Goal: Task Accomplishment & Management: Manage account settings

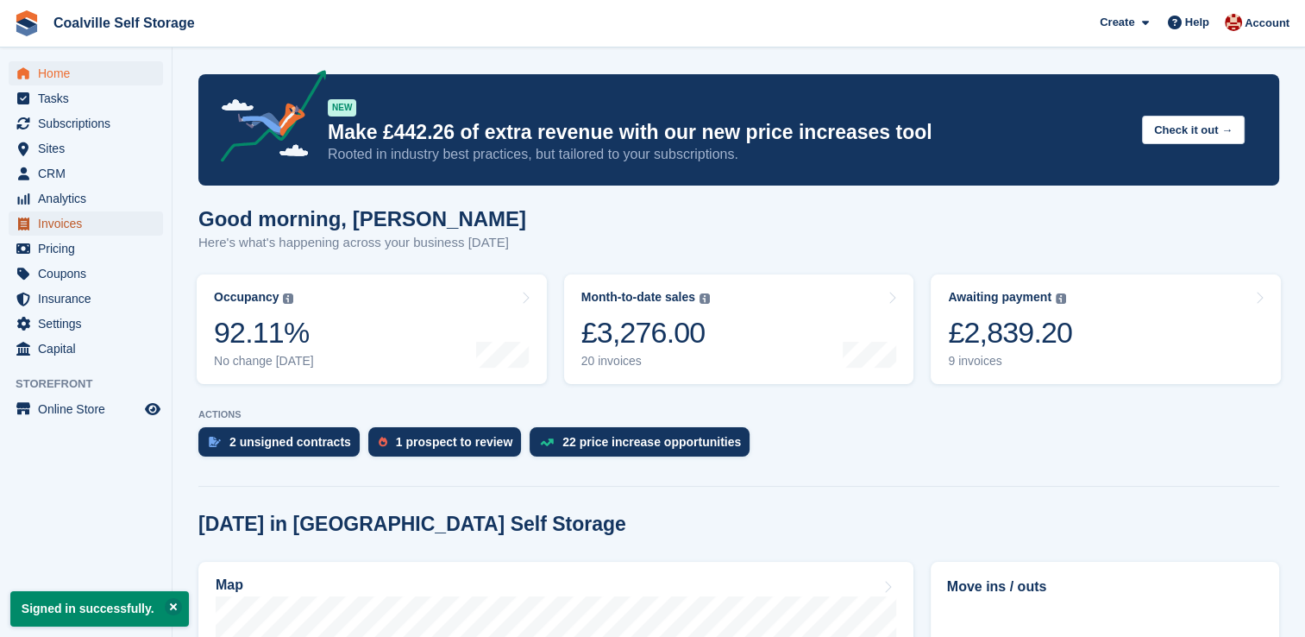
click at [57, 226] on span "Invoices" at bounding box center [90, 223] width 104 height 24
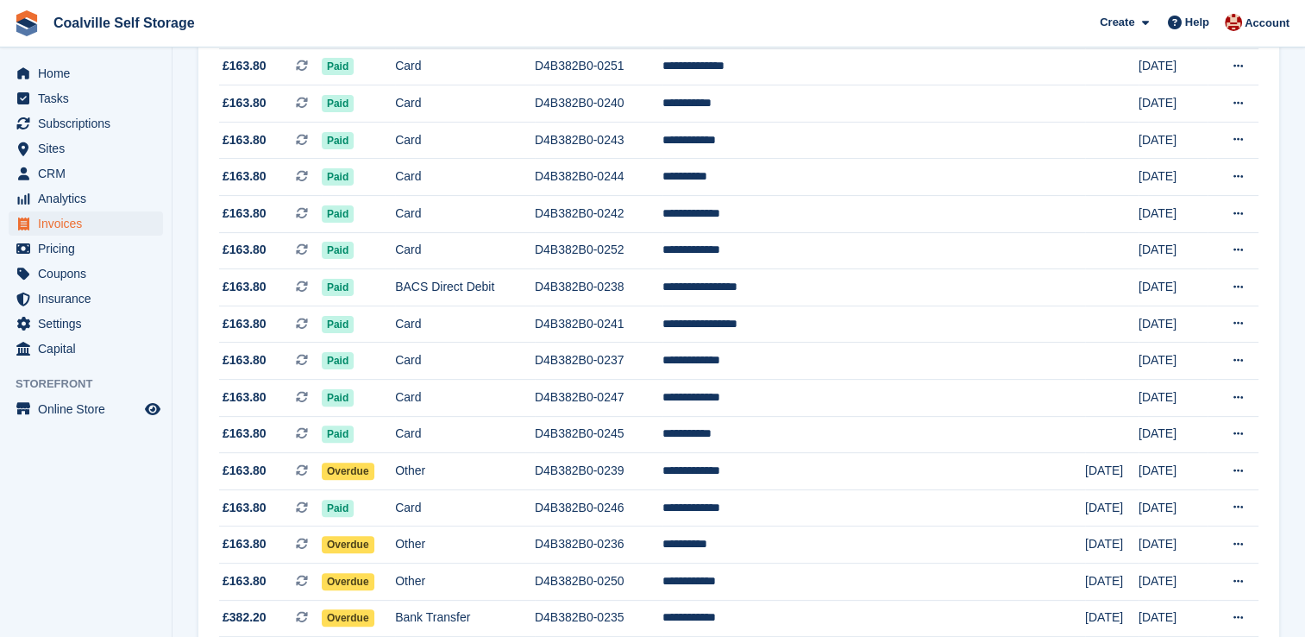
scroll to position [518, 0]
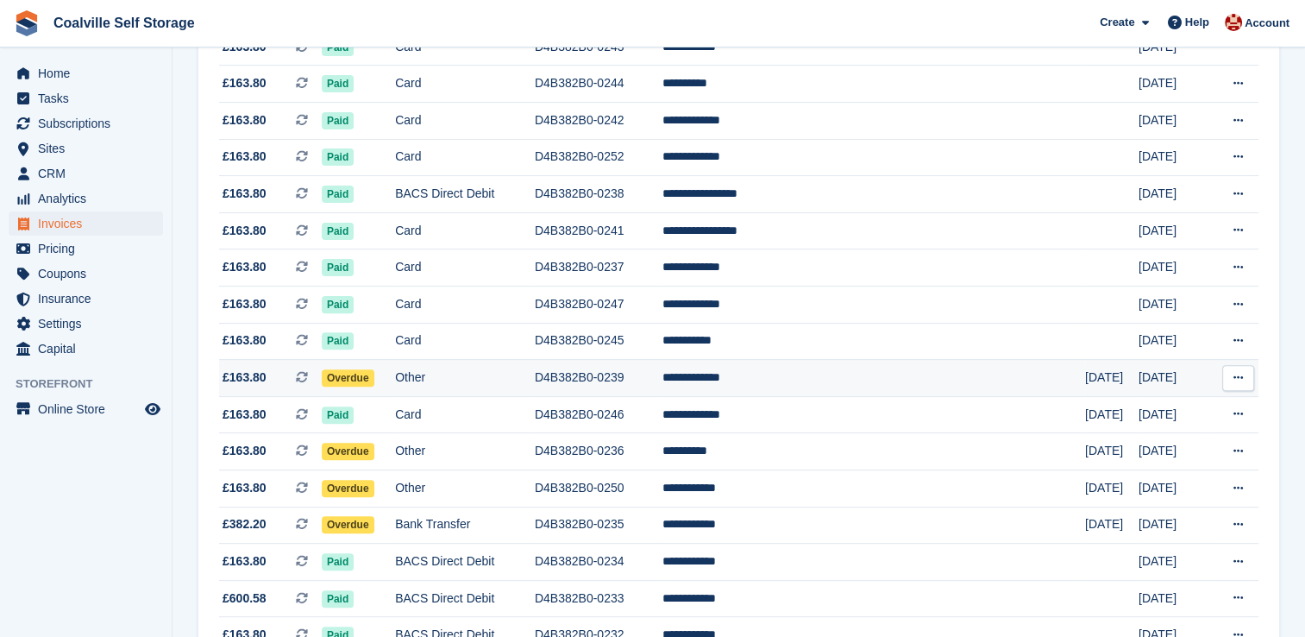
click at [355, 376] on span "Overdue" at bounding box center [348, 377] width 53 height 17
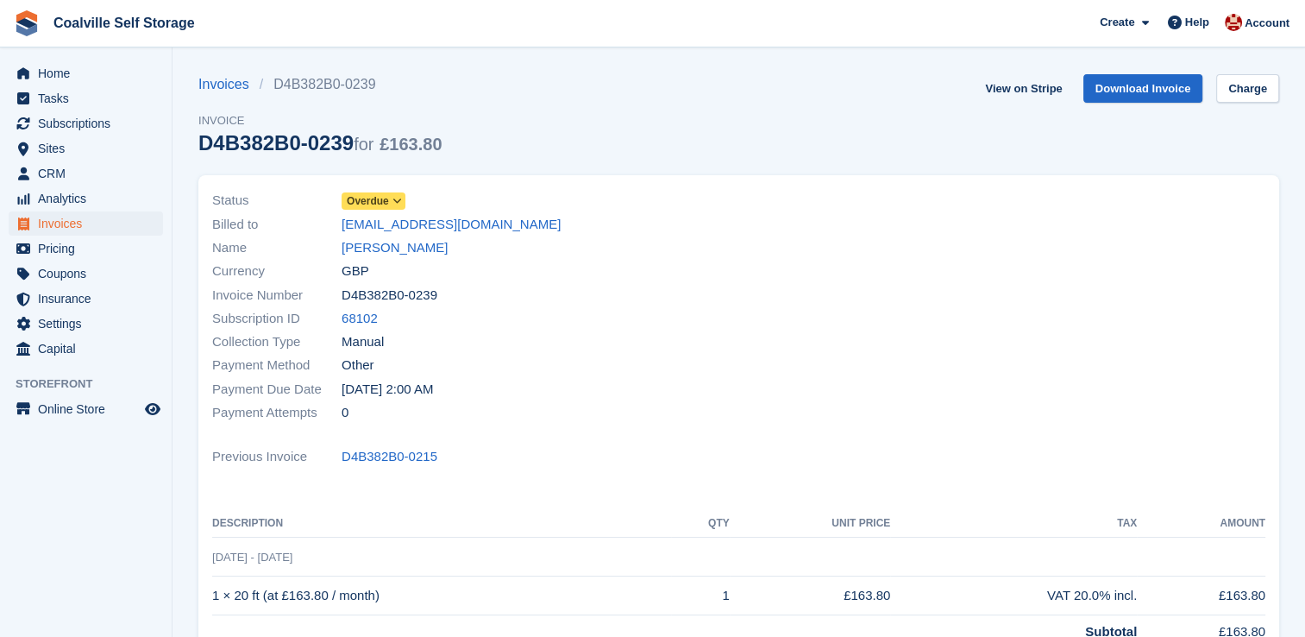
click at [393, 194] on span at bounding box center [398, 201] width 14 height 14
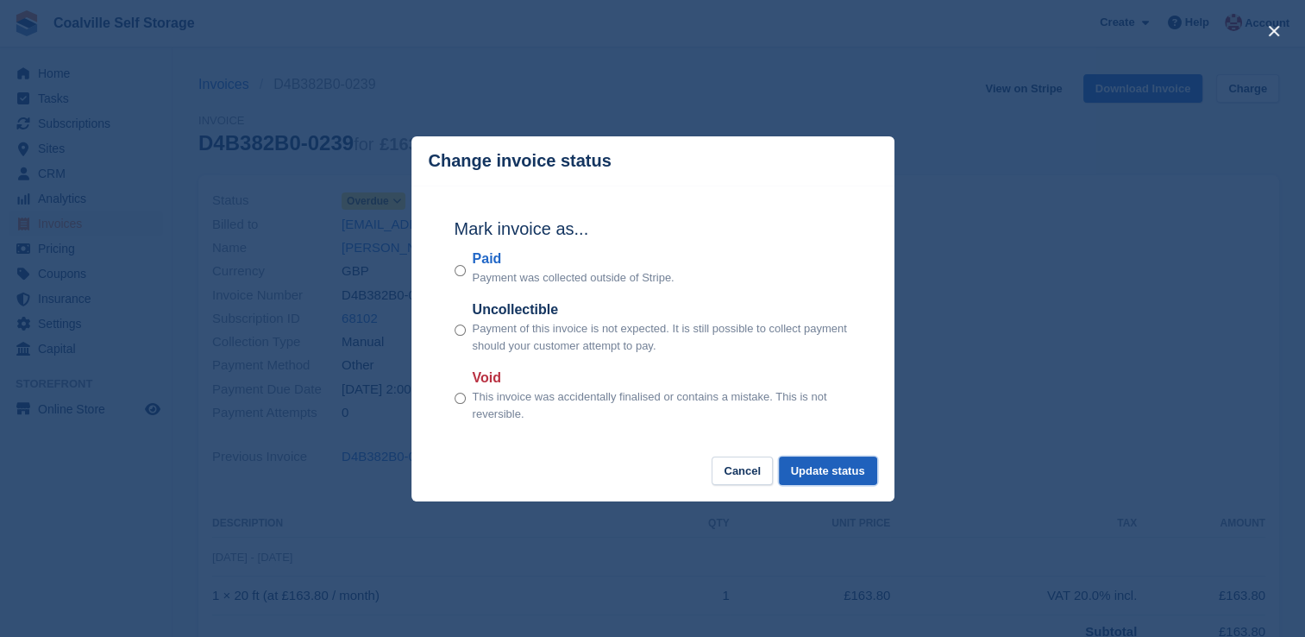
click at [818, 477] on button "Update status" at bounding box center [828, 470] width 98 height 28
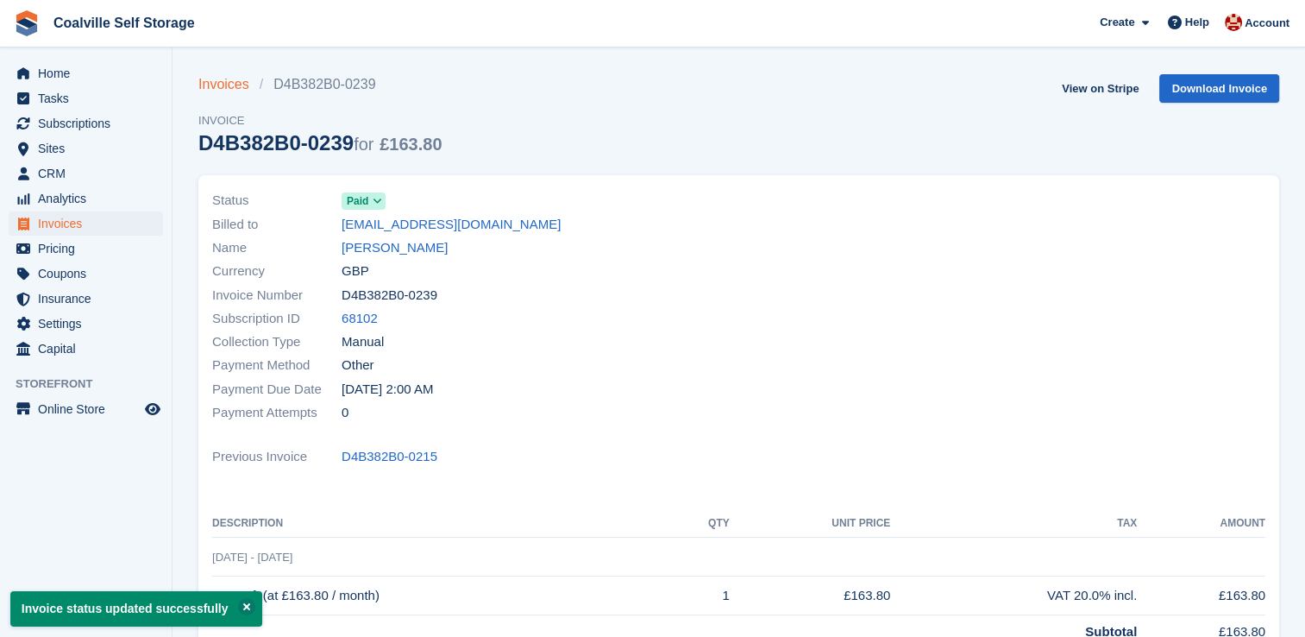
click at [210, 85] on link "Invoices" at bounding box center [228, 84] width 61 height 21
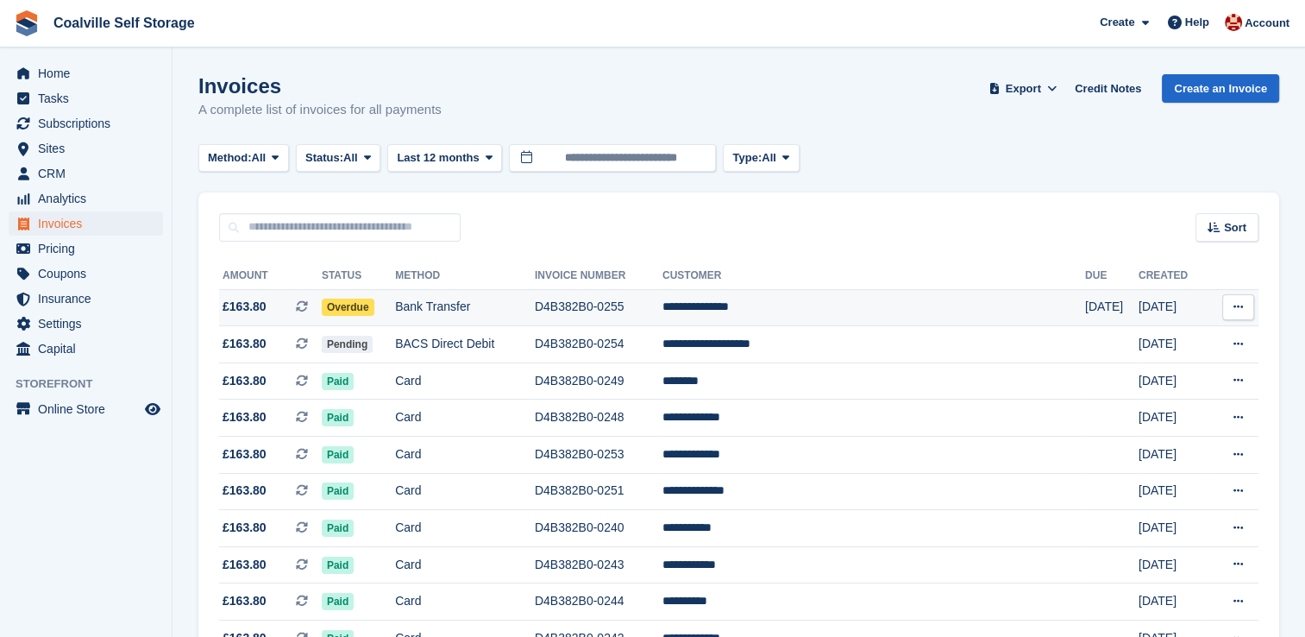
click at [528, 310] on td "Bank Transfer" at bounding box center [465, 307] width 140 height 37
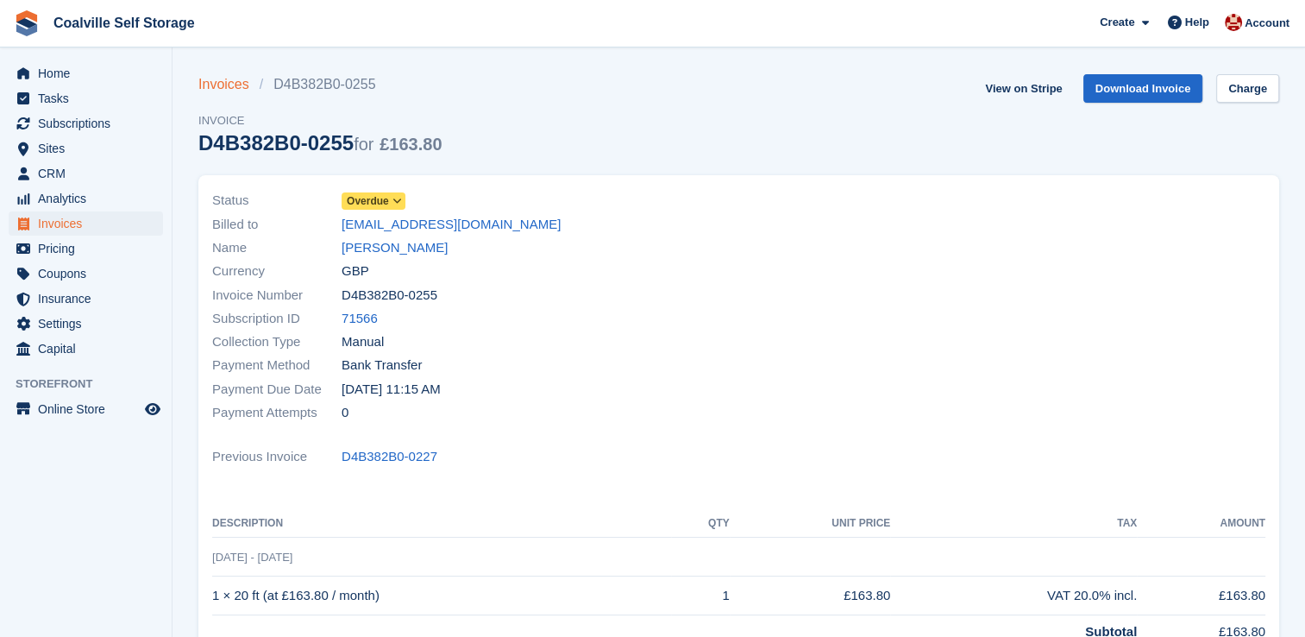
drag, startPoint x: 228, startPoint y: 85, endPoint x: 242, endPoint y: 85, distance: 13.8
click at [228, 85] on link "Invoices" at bounding box center [228, 84] width 61 height 21
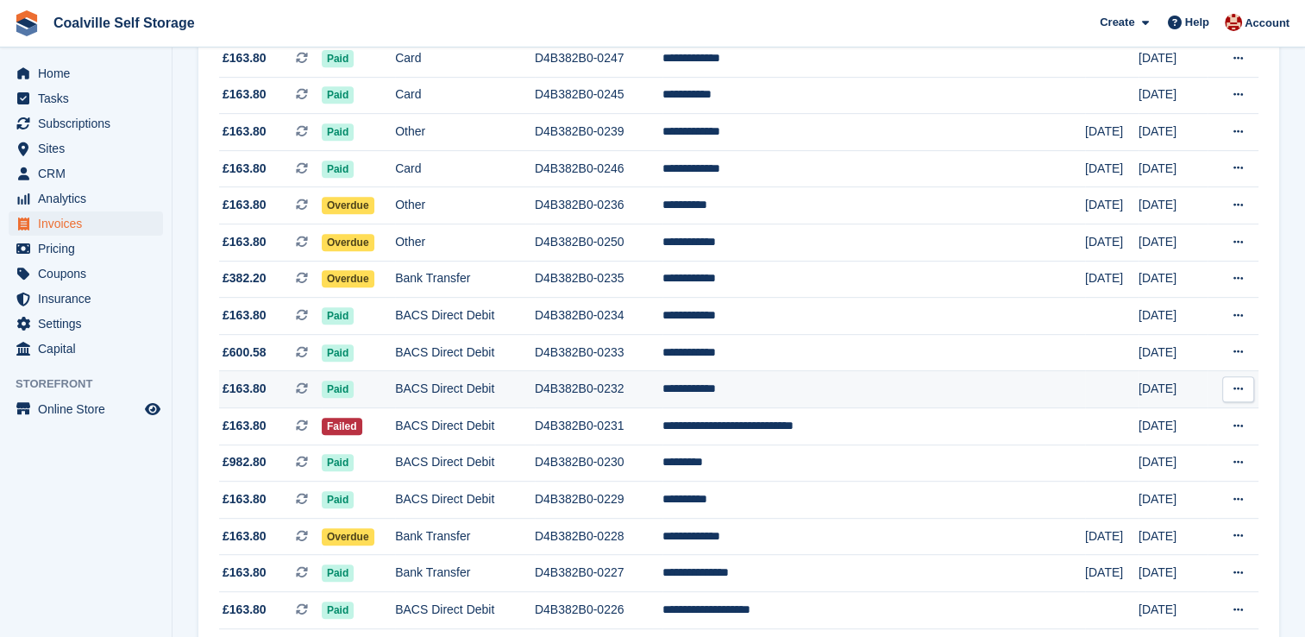
scroll to position [776, 0]
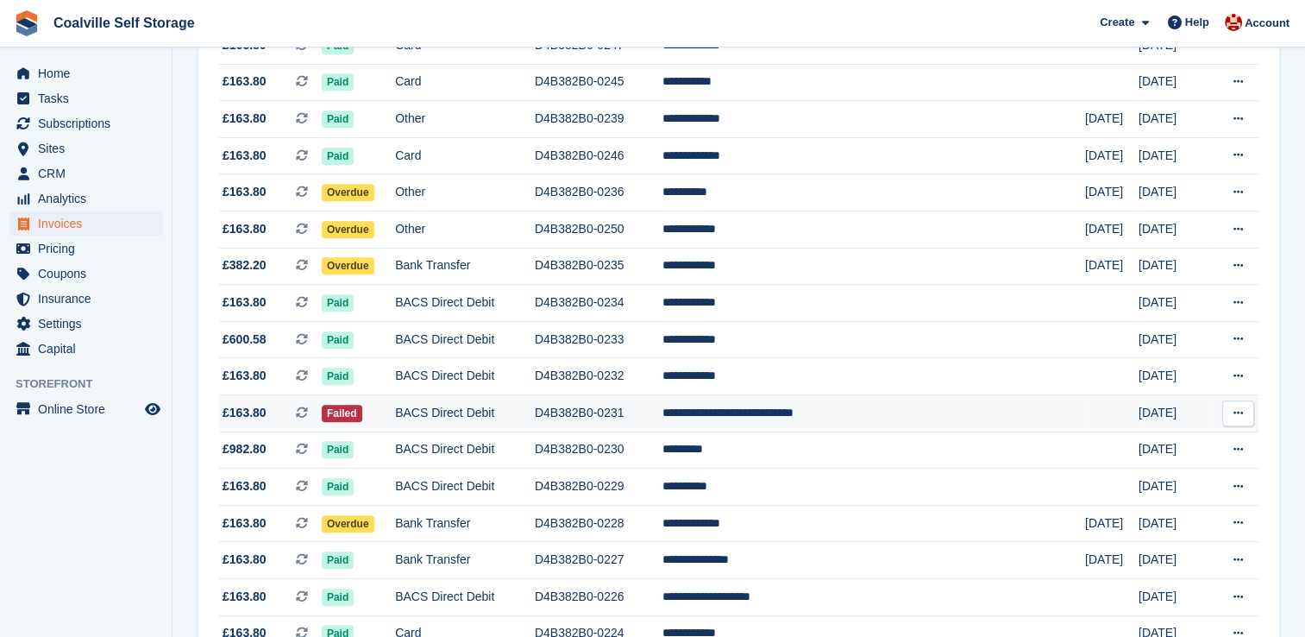
click at [514, 412] on td "BACS Direct Debit" at bounding box center [465, 412] width 140 height 37
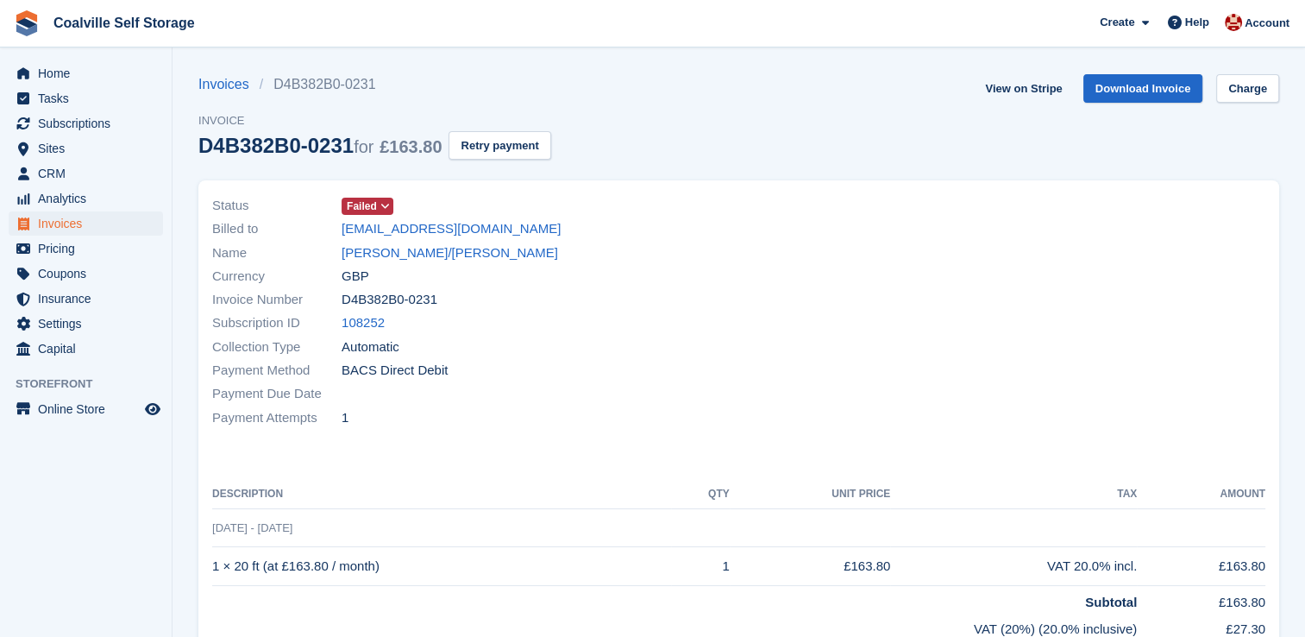
drag, startPoint x: 0, startPoint y: 0, endPoint x: 699, endPoint y: 356, distance: 784.3
click at [700, 356] on div "Collection Type Automatic" at bounding box center [470, 346] width 517 height 23
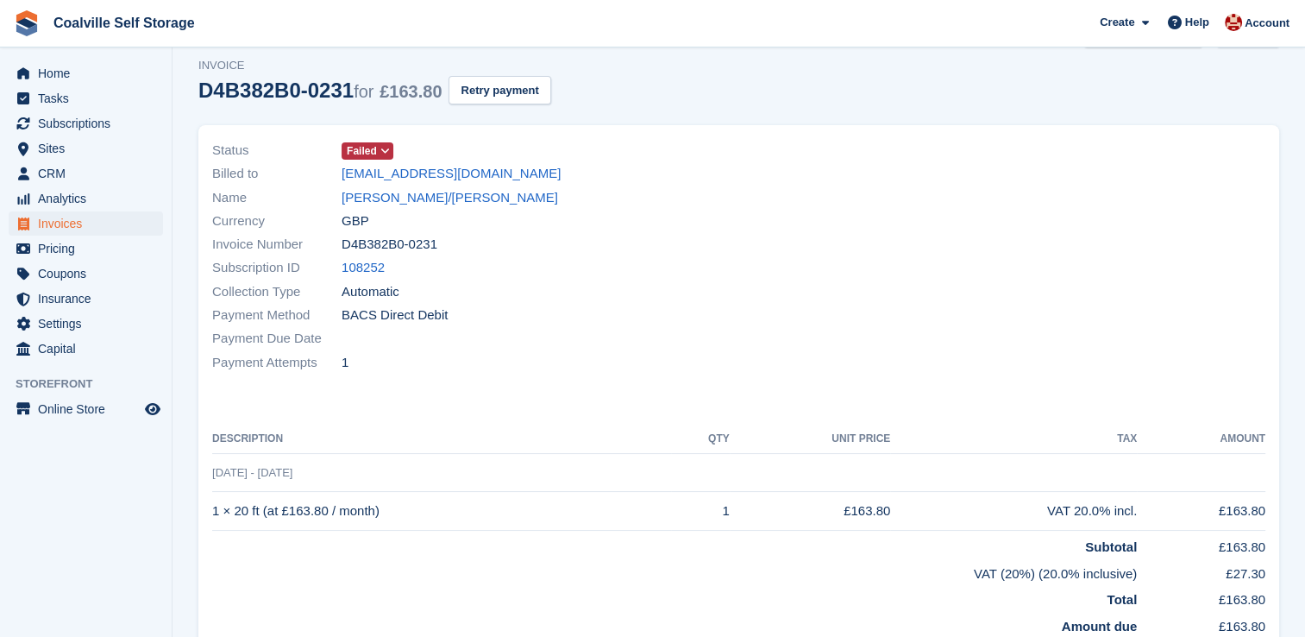
scroll to position [86, 0]
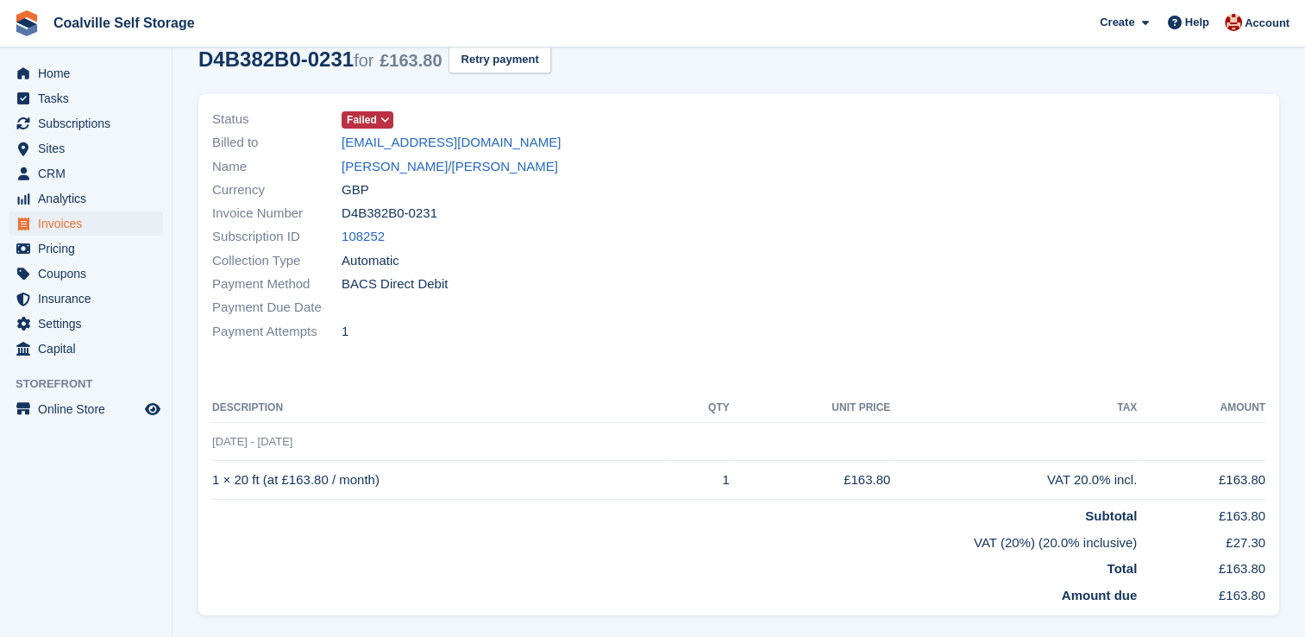
click at [474, 136] on div "Billed to [EMAIL_ADDRESS][DOMAIN_NAME]" at bounding box center [470, 142] width 517 height 23
drag, startPoint x: 476, startPoint y: 140, endPoint x: 305, endPoint y: 151, distance: 172.0
click at [305, 151] on div "Billed to [EMAIL_ADDRESS][DOMAIN_NAME]" at bounding box center [470, 142] width 517 height 23
copy div "[EMAIL_ADDRESS][DOMAIN_NAME]"
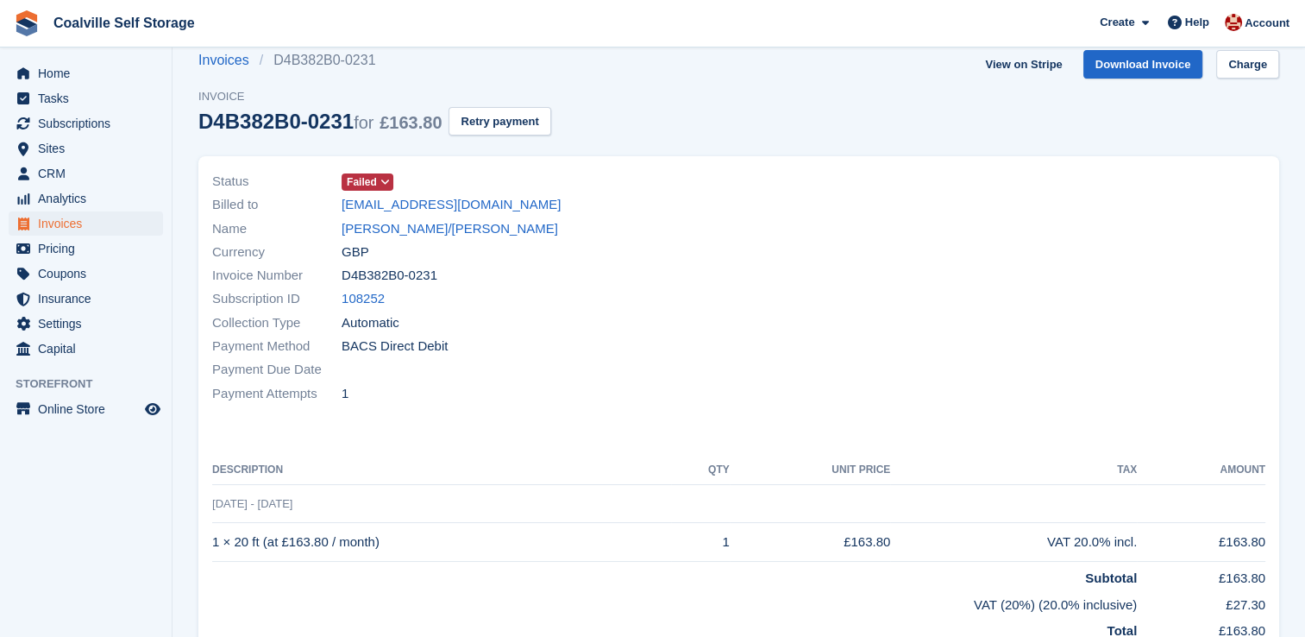
scroll to position [0, 0]
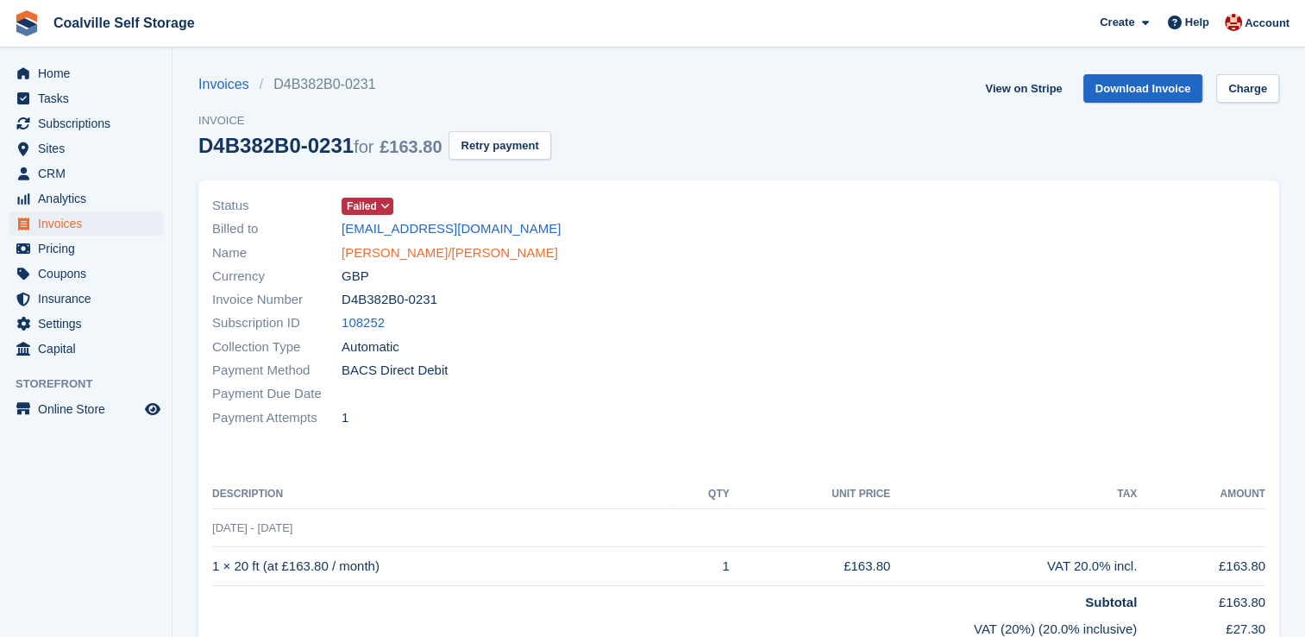
click at [455, 248] on link "[PERSON_NAME]/[PERSON_NAME]" at bounding box center [450, 253] width 217 height 20
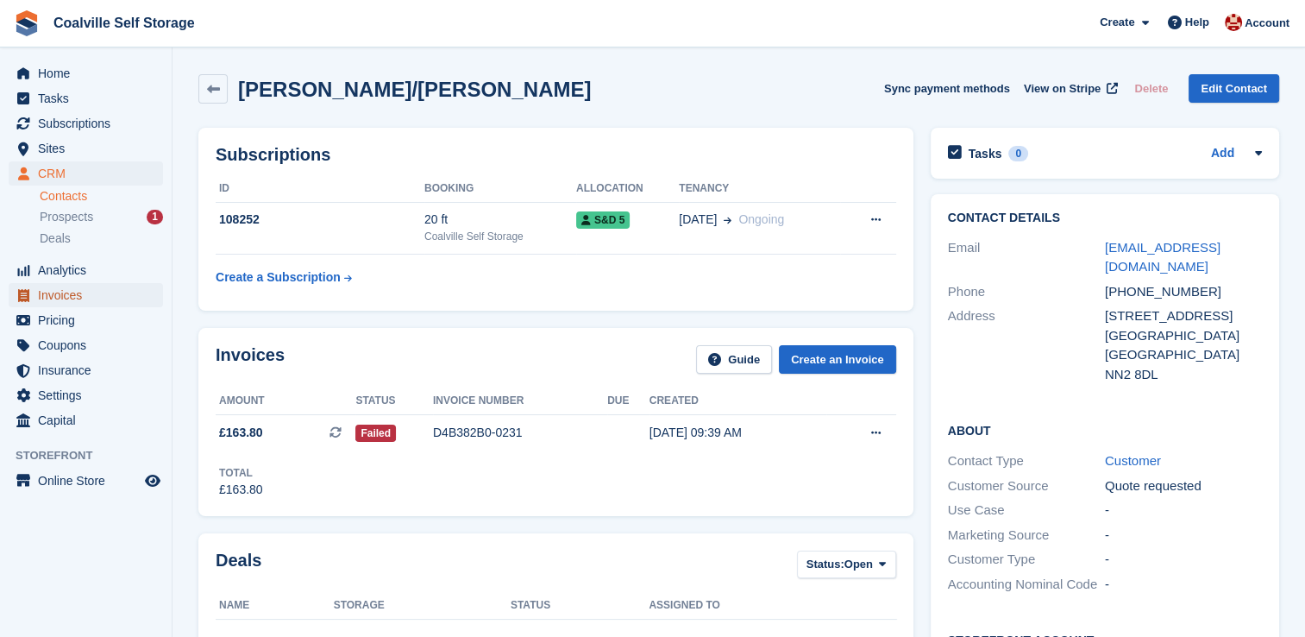
click at [96, 291] on span "Invoices" at bounding box center [90, 295] width 104 height 24
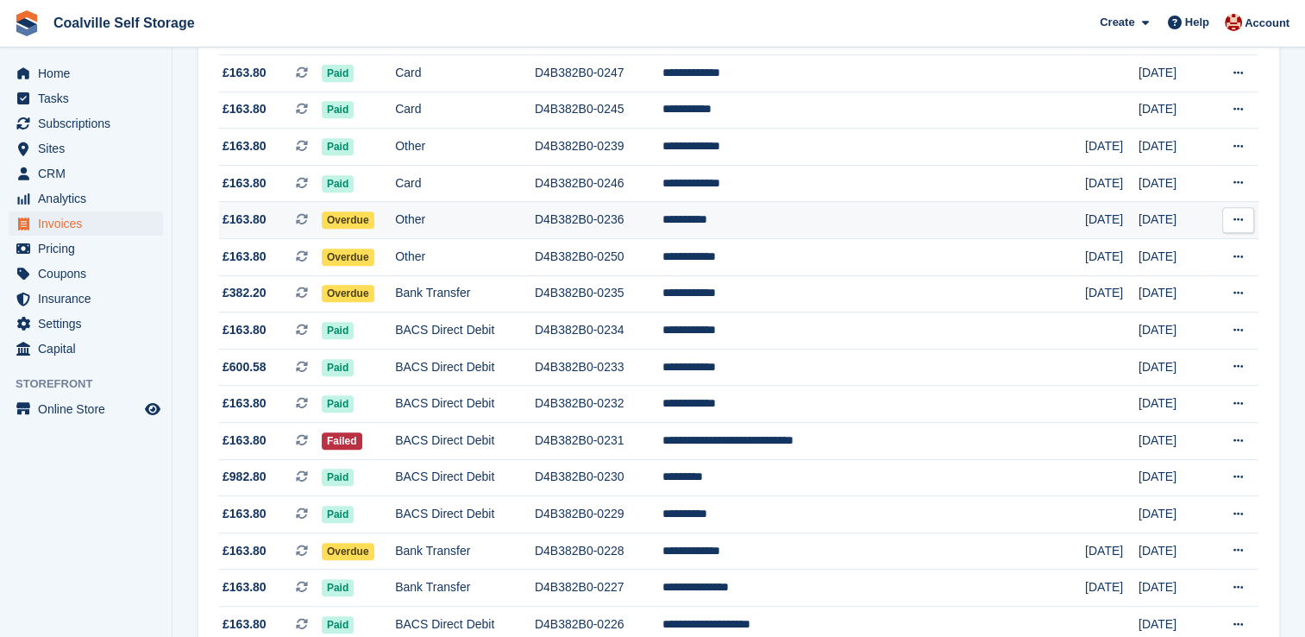
scroll to position [776, 0]
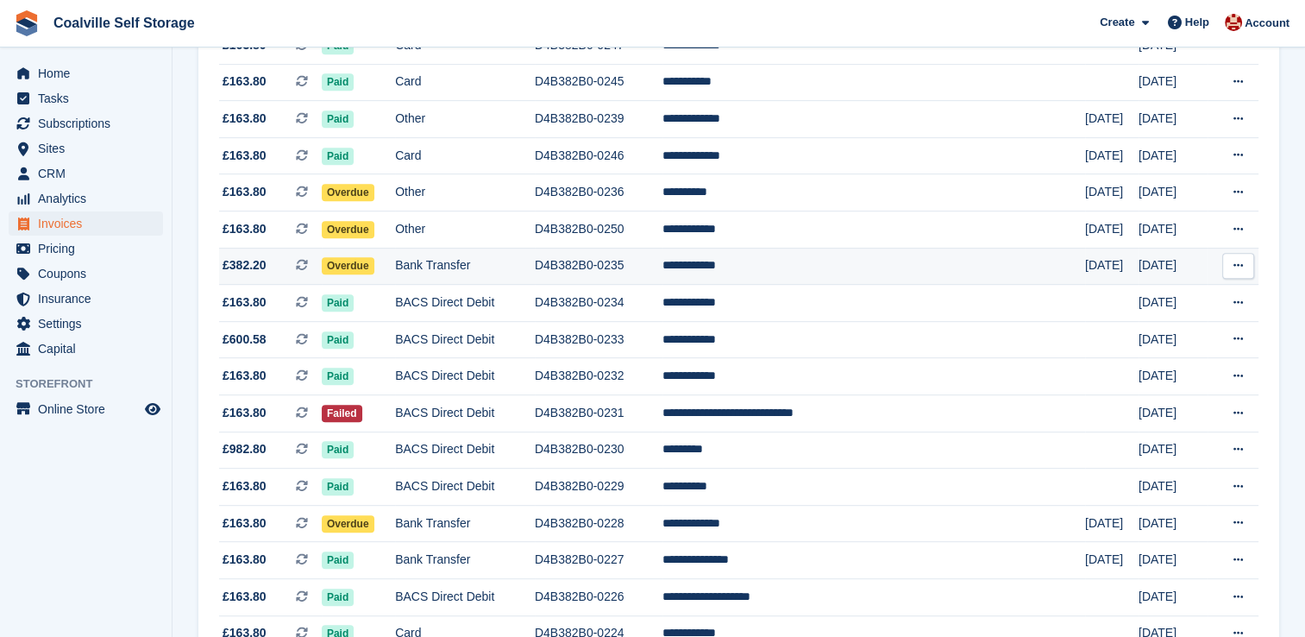
click at [854, 270] on td "**********" at bounding box center [873, 266] width 423 height 37
